Goal: Check status: Check status

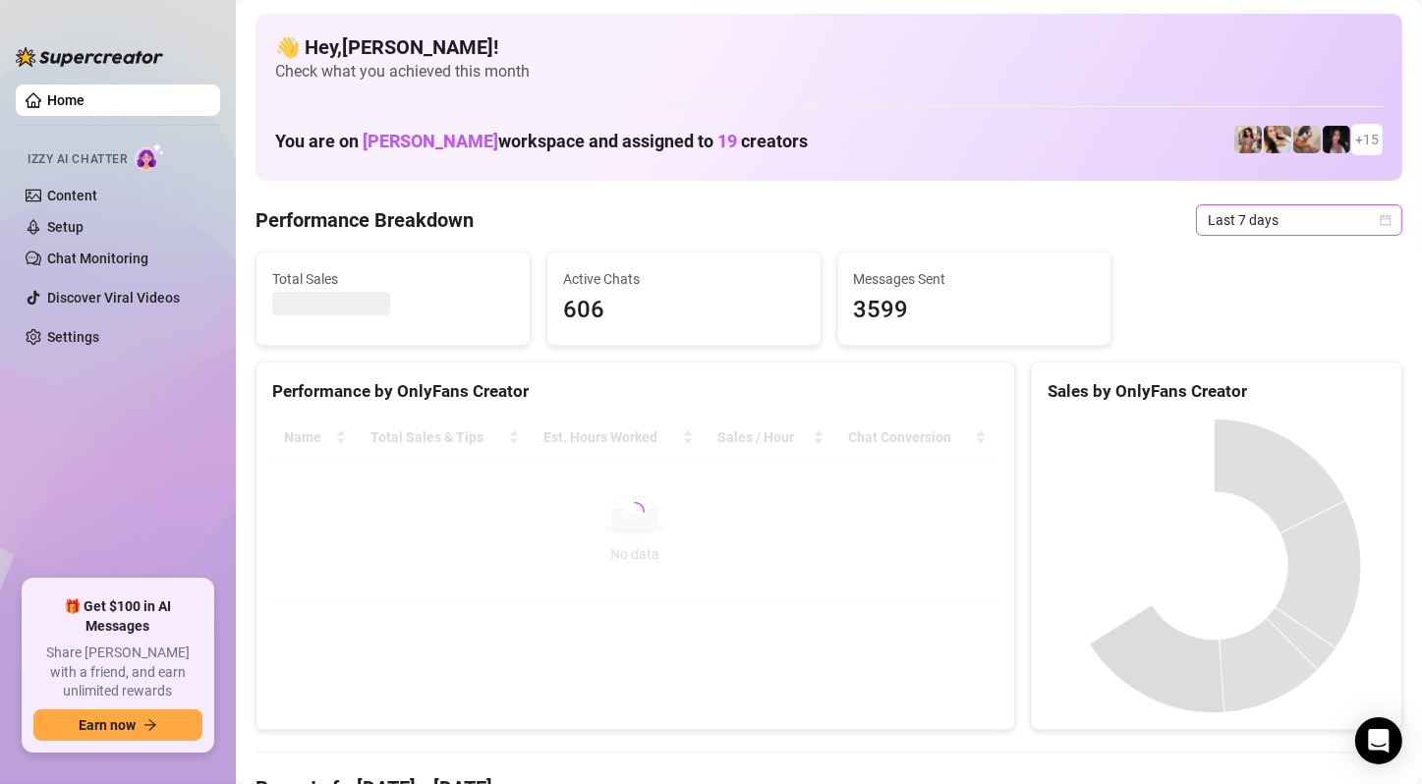
click at [1277, 220] on span "Last 7 days" at bounding box center [1299, 219] width 183 height 29
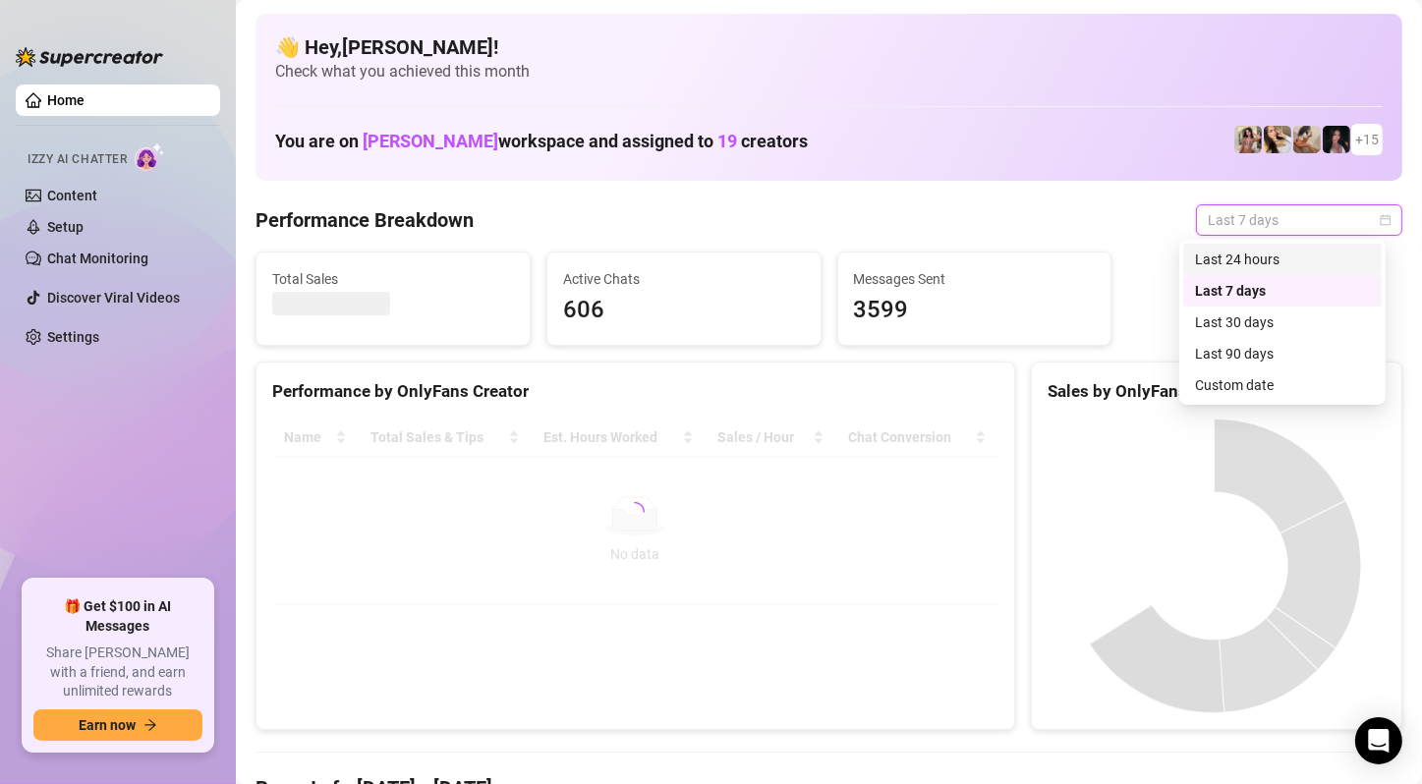
click at [1294, 251] on div "Last 24 hours" at bounding box center [1282, 260] width 175 height 22
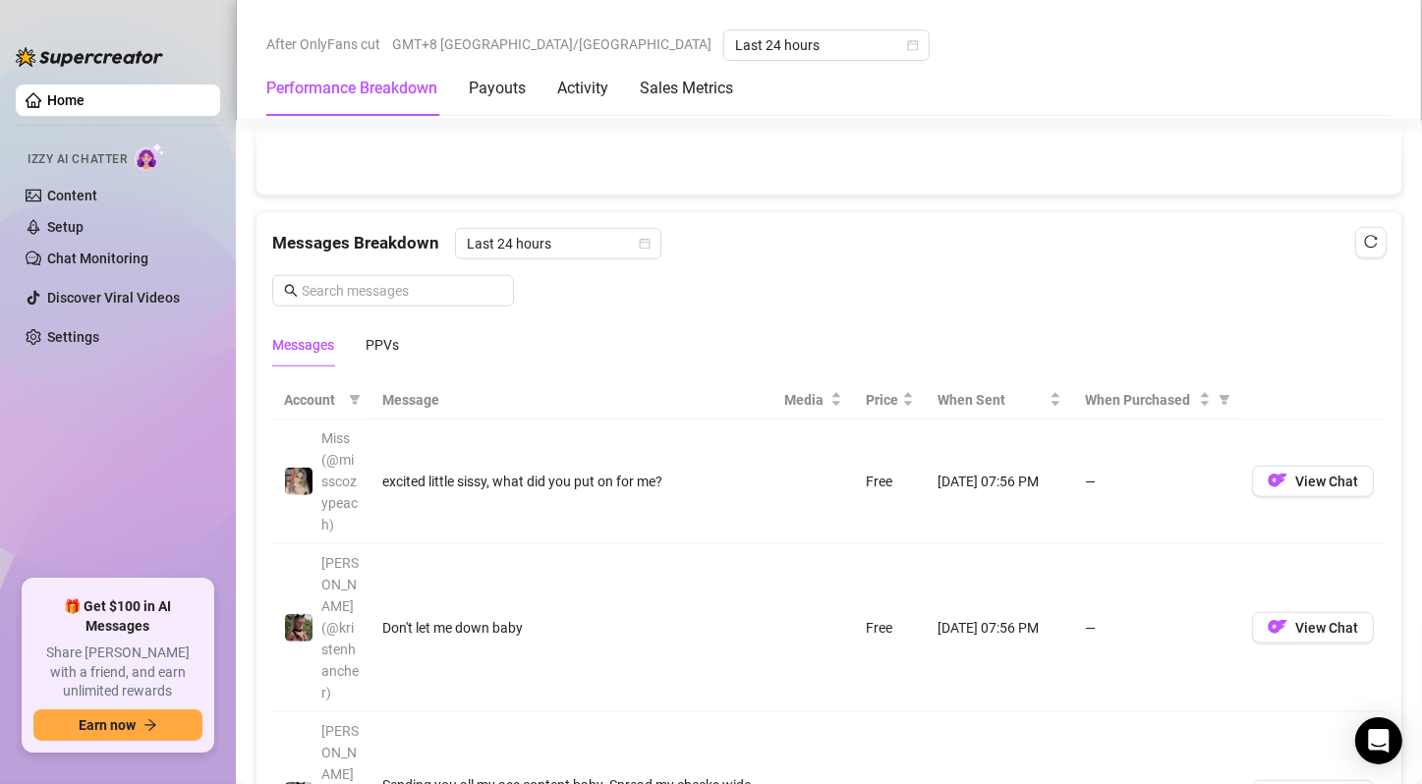
scroll to position [1671, 0]
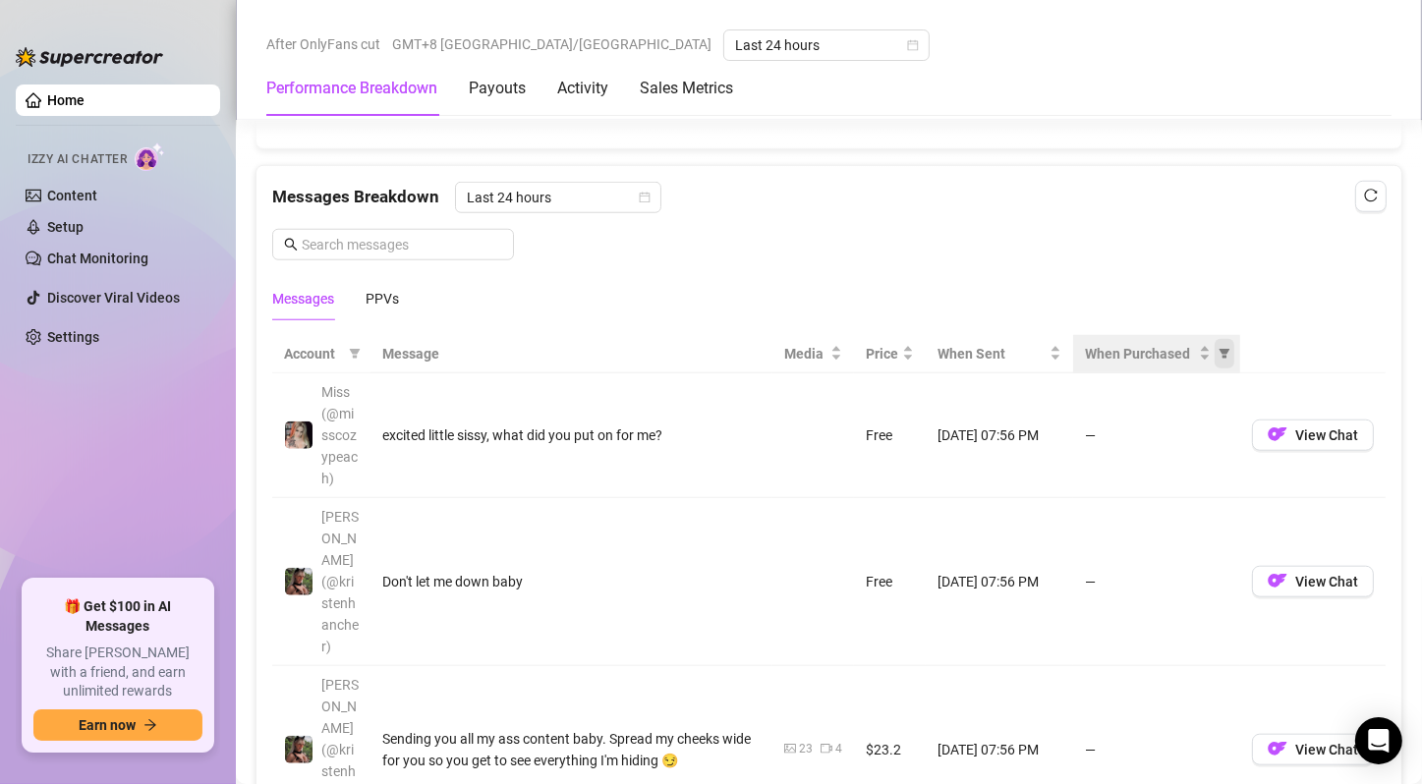
click at [1219, 349] on icon "filter" at bounding box center [1225, 354] width 12 height 12
click at [1163, 421] on span "Purchased" at bounding box center [1147, 418] width 66 height 16
radio input "true"
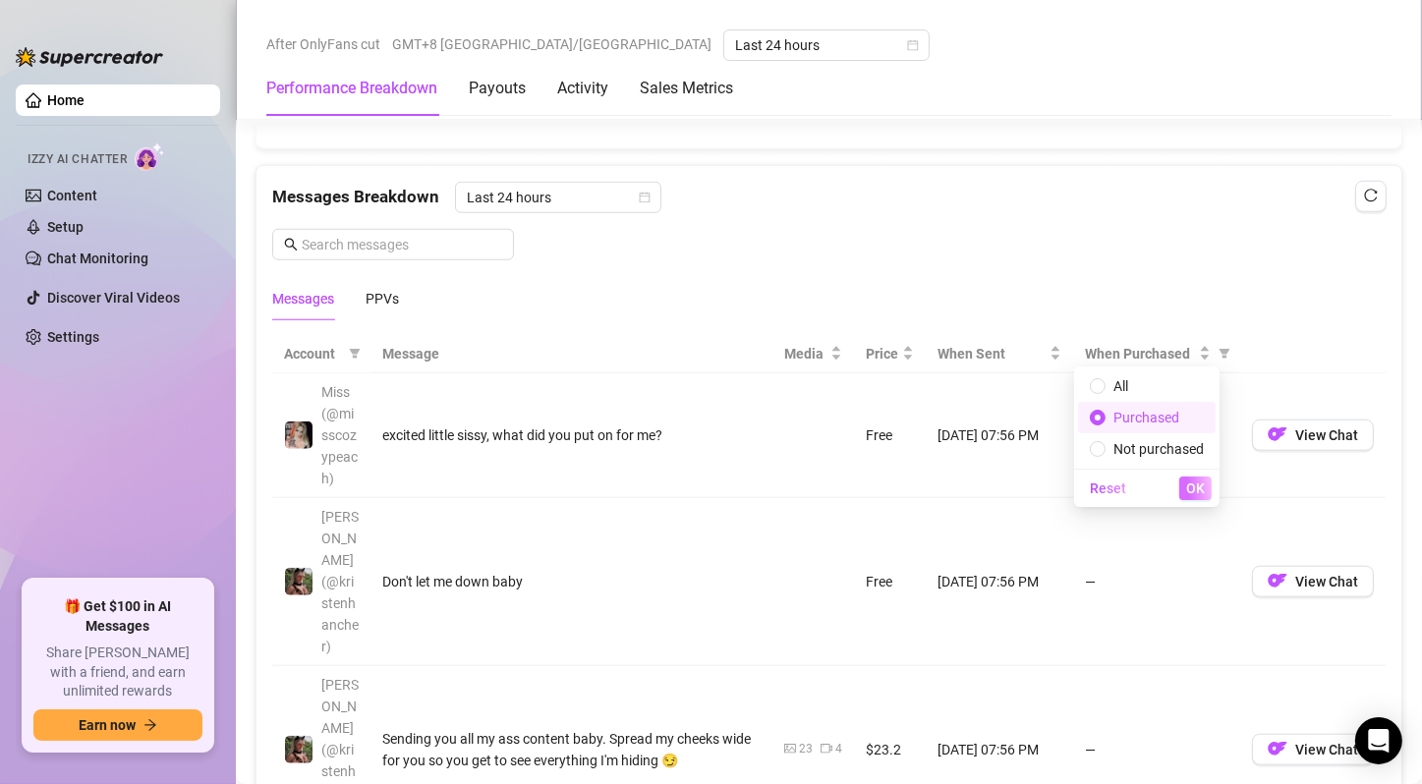
click at [1195, 492] on span "OK" at bounding box center [1196, 489] width 19 height 16
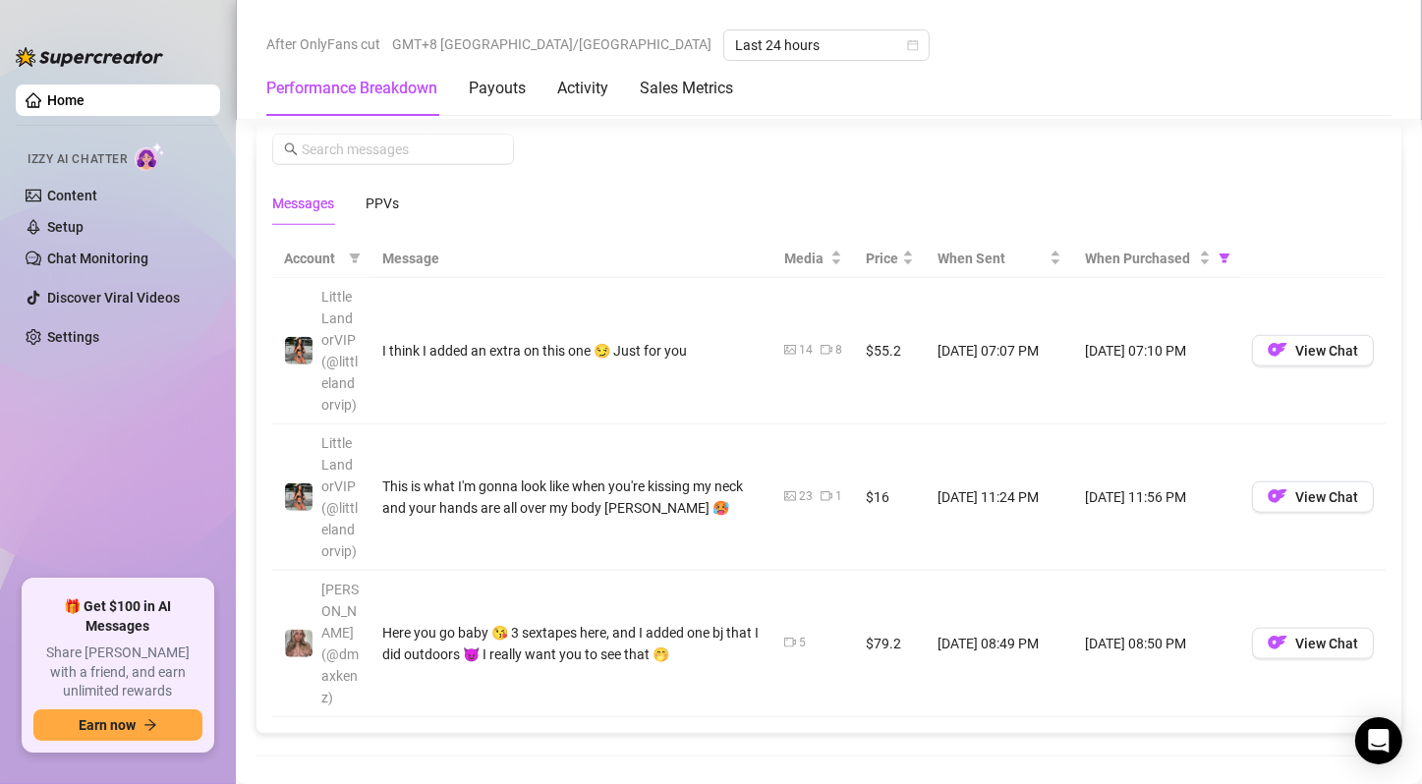
scroll to position [1769, 0]
